Goal: Information Seeking & Learning: Understand process/instructions

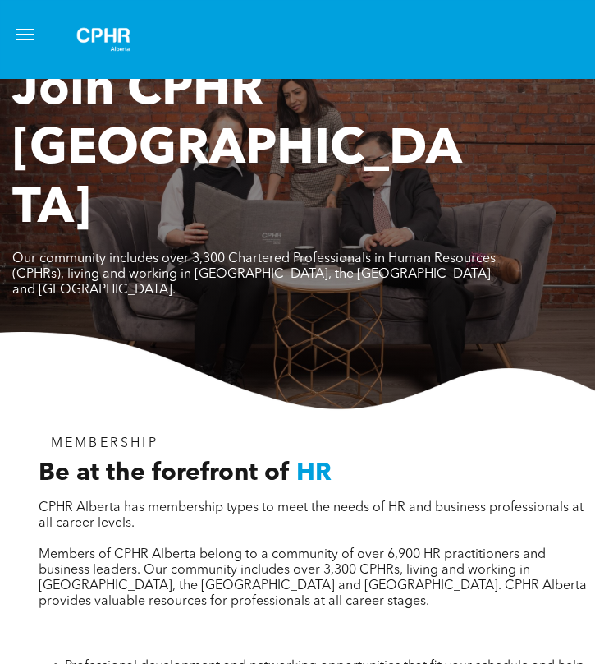
click at [20, 30] on span "menu" at bounding box center [25, 30] width 18 height 2
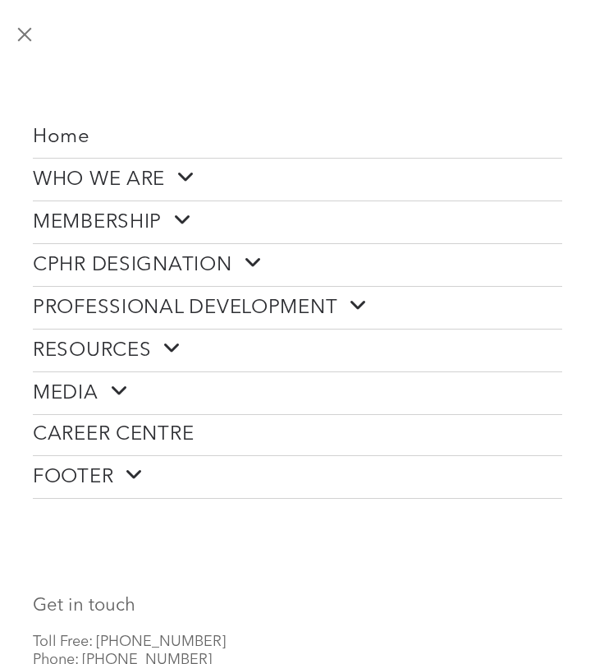
click at [360, 306] on span at bounding box center [353, 305] width 30 height 21
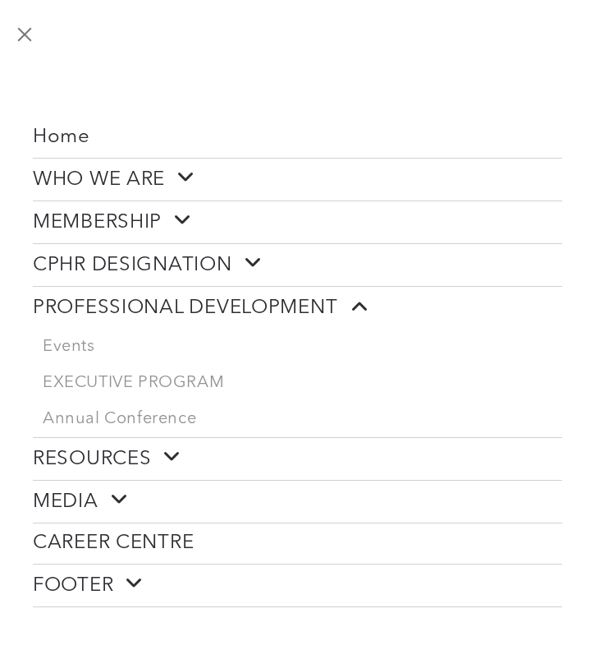
click at [256, 264] on span at bounding box center [247, 262] width 30 height 21
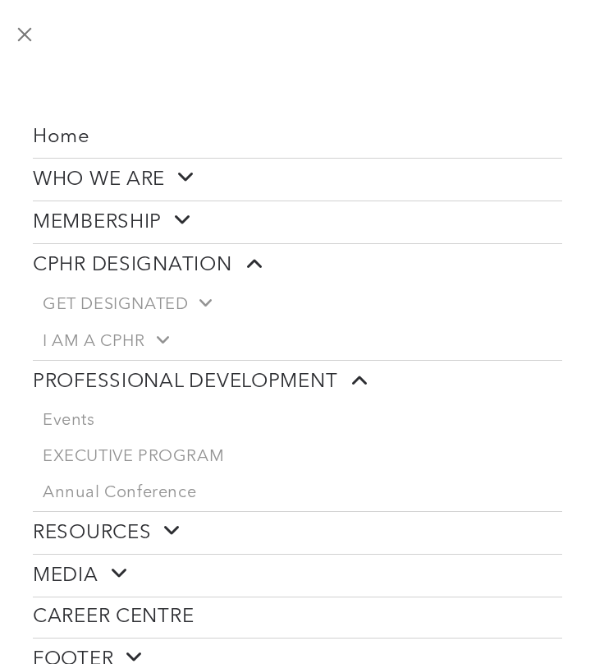
click at [177, 228] on span at bounding box center [177, 219] width 30 height 21
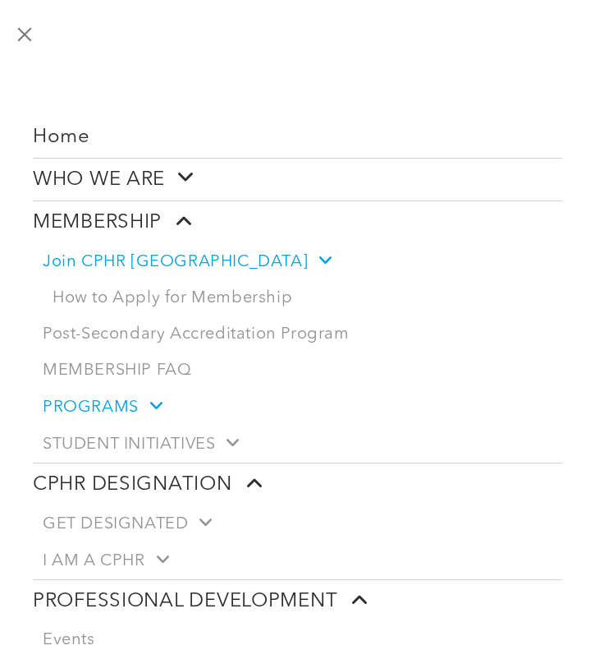
click at [149, 407] on span at bounding box center [150, 405] width 23 height 17
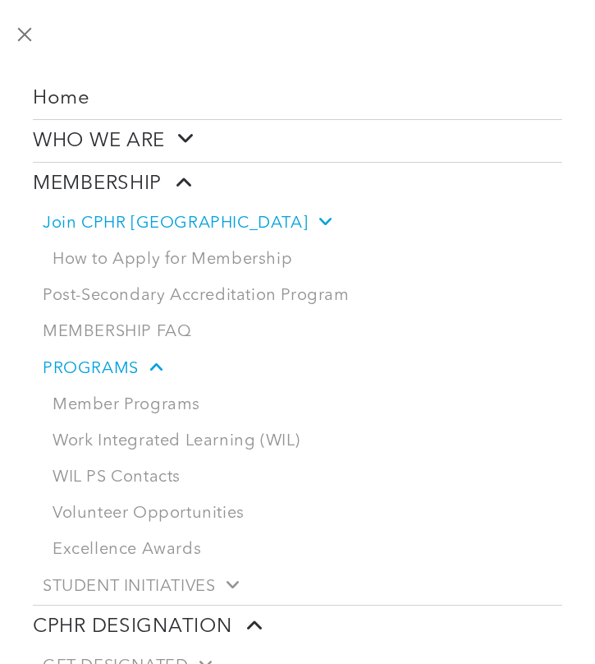
scroll to position [26, 0]
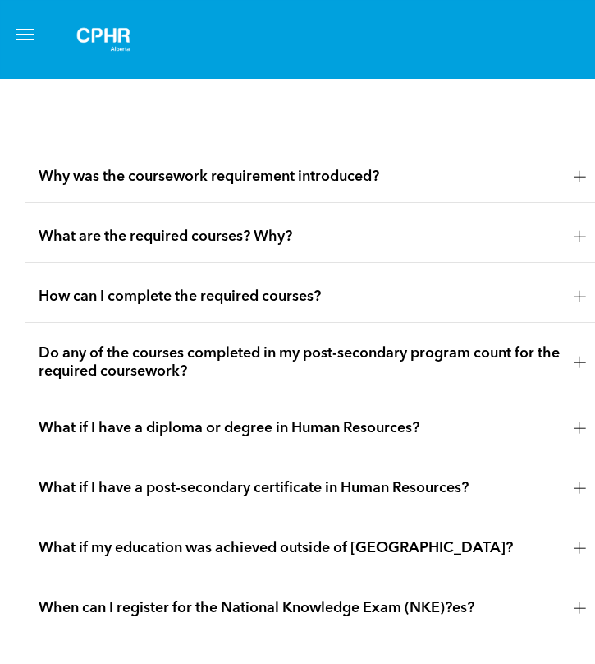
scroll to position [3445, 0]
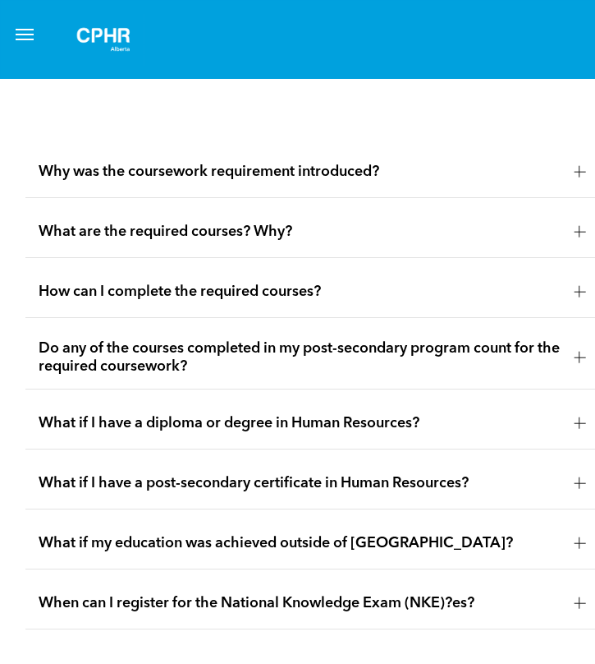
click at [275, 258] on div "What are the required courses? Why?" at bounding box center [315, 232] width 581 height 52
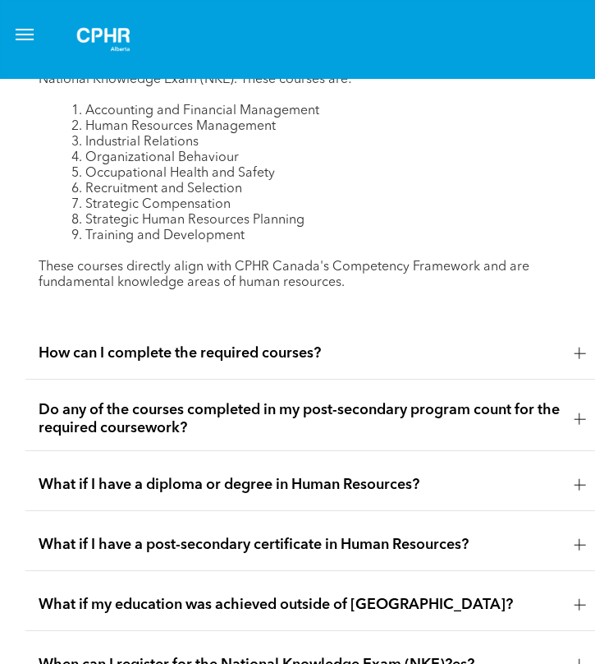
scroll to position [3664, 0]
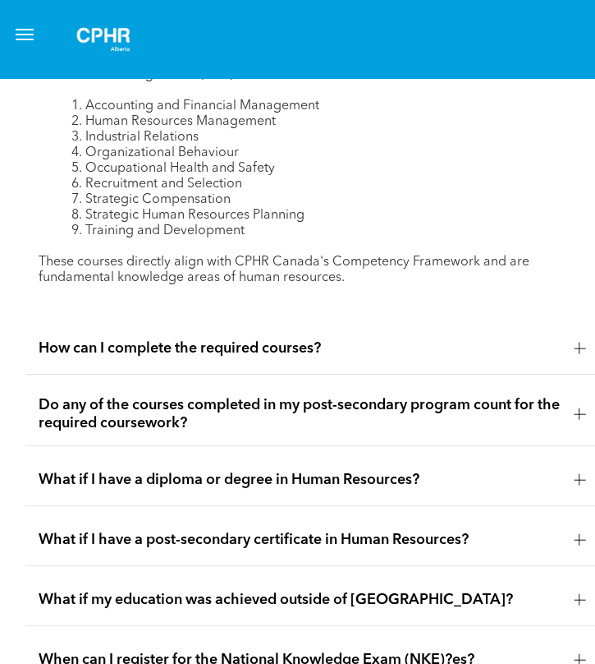
click at [198, 357] on span "How can I complete the required courses?" at bounding box center [300, 348] width 523 height 18
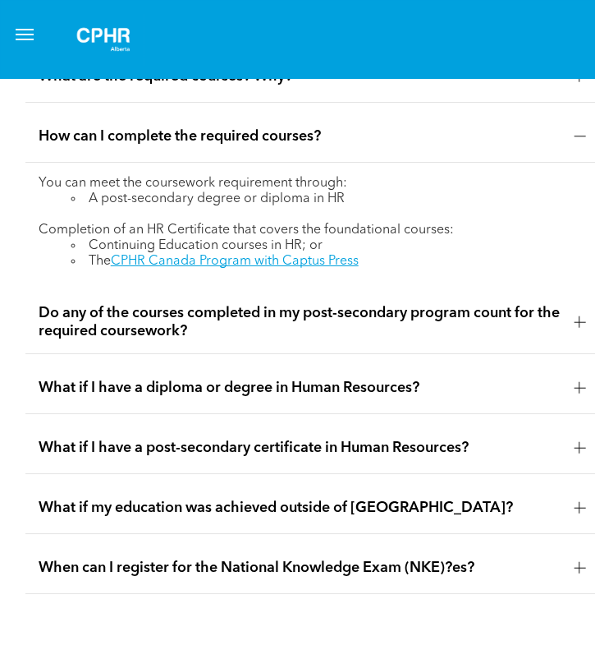
scroll to position [3595, 0]
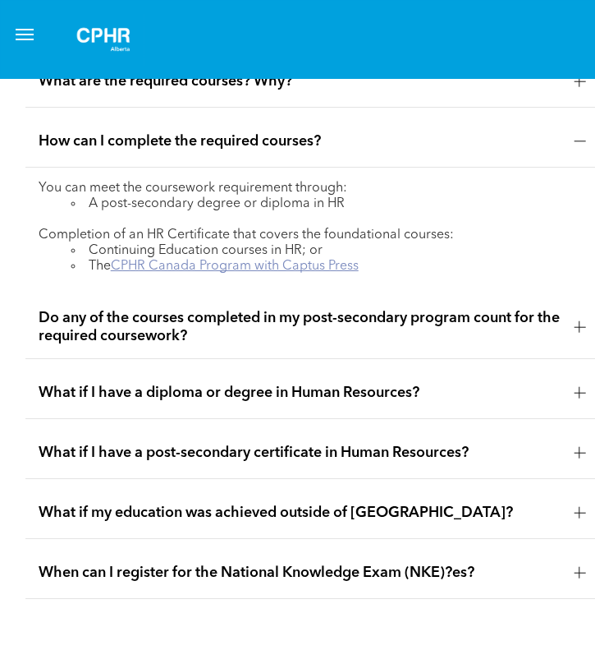
click at [144, 273] on link "CPHR Canada Program with Captus Press" at bounding box center [235, 266] width 248 height 13
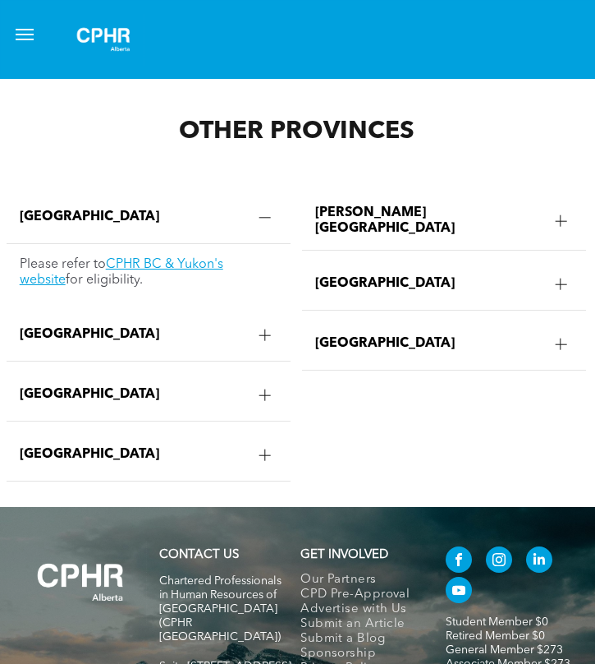
scroll to position [3207, 19]
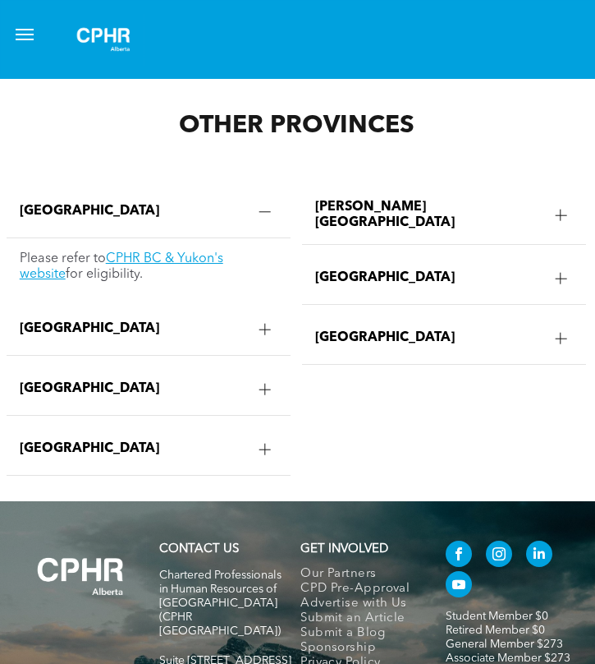
click at [226, 59] on div at bounding box center [298, 39] width 528 height 53
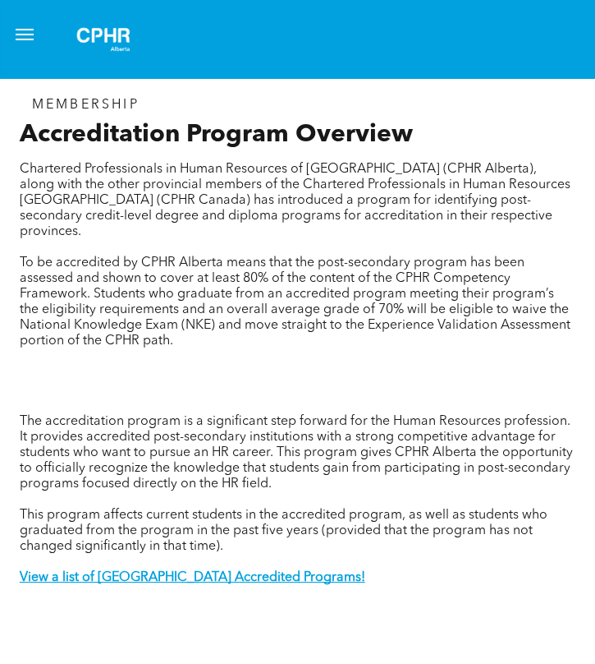
scroll to position [0, 19]
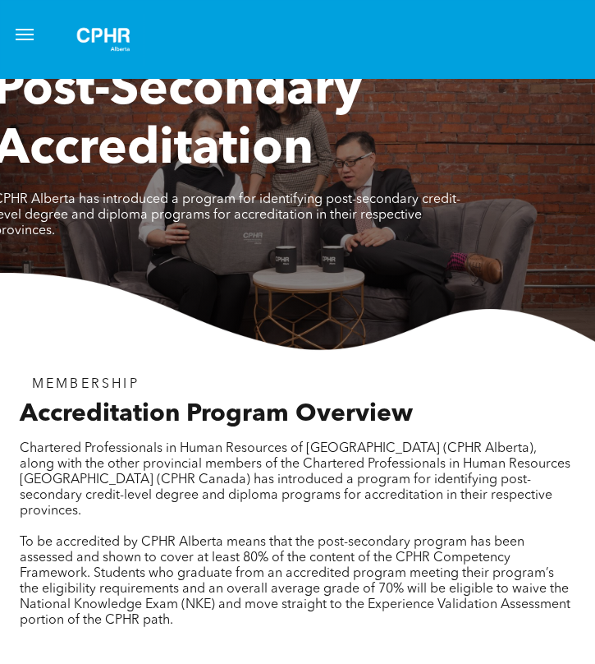
click at [180, 301] on img at bounding box center [296, 312] width 631 height 79
